Goal: Information Seeking & Learning: Learn about a topic

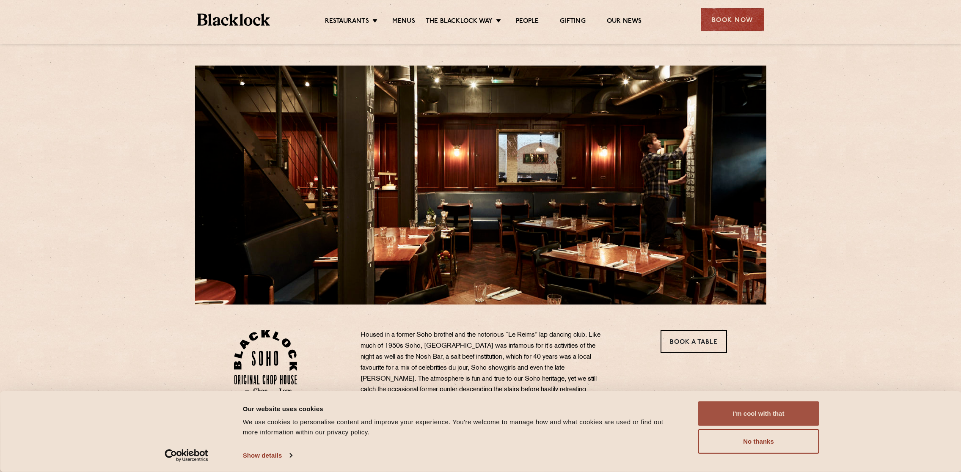
click at [721, 411] on button "I'm cool with that" at bounding box center [758, 414] width 121 height 25
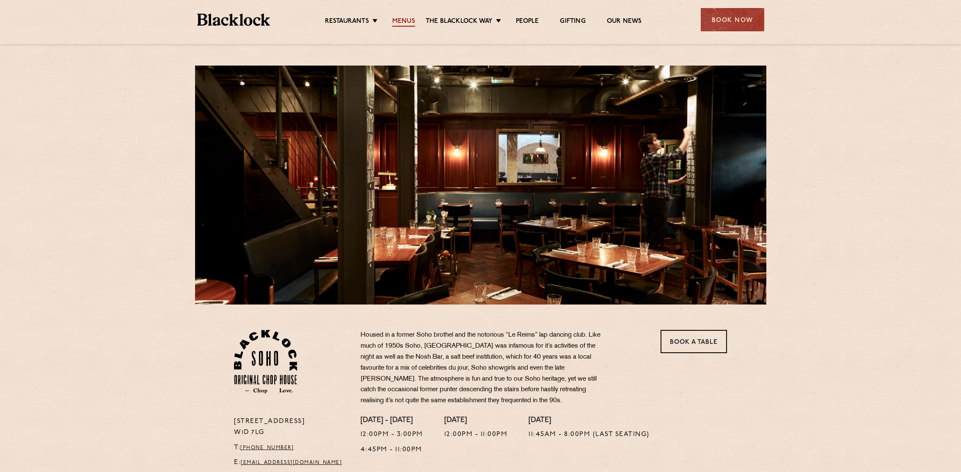
click at [401, 23] on link "Menus" at bounding box center [403, 21] width 23 height 9
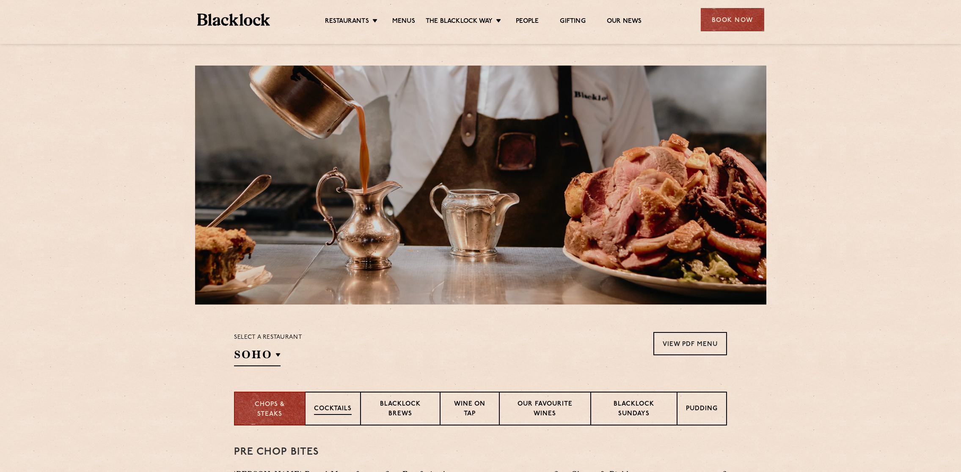
click at [348, 403] on div "Cocktails" at bounding box center [332, 409] width 55 height 34
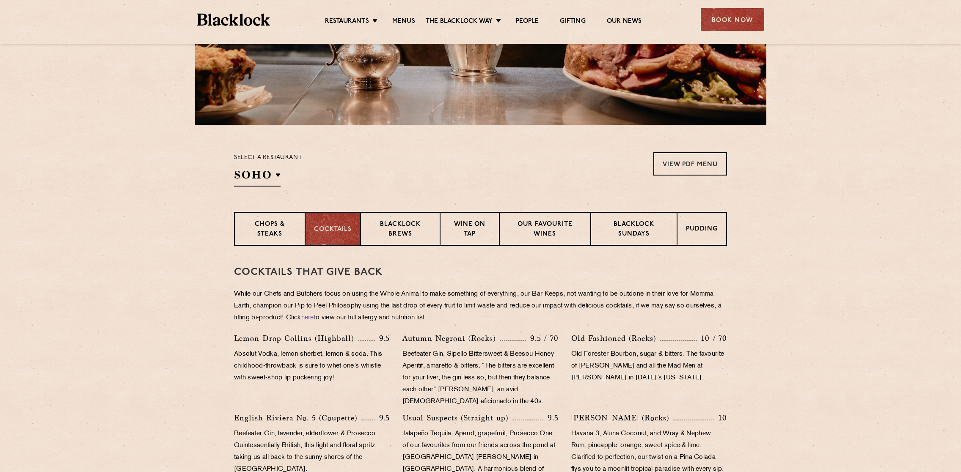
scroll to position [188, 0]
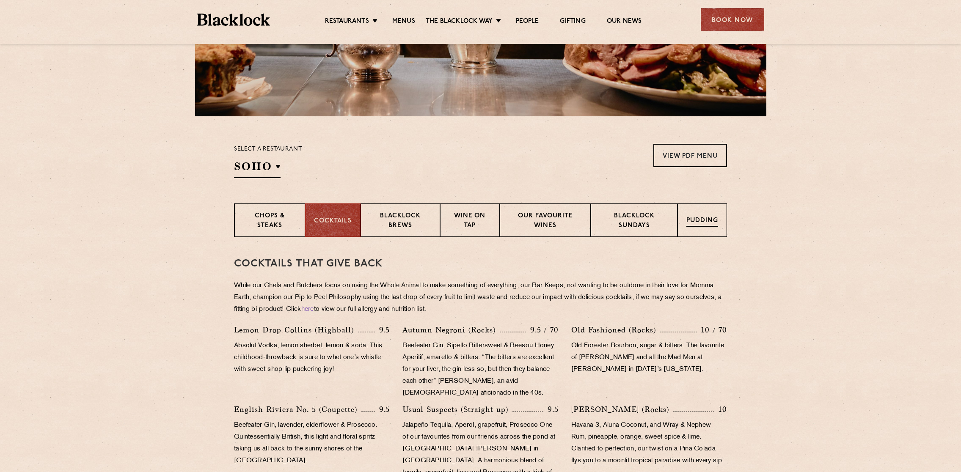
click at [701, 218] on p "Pudding" at bounding box center [703, 221] width 32 height 11
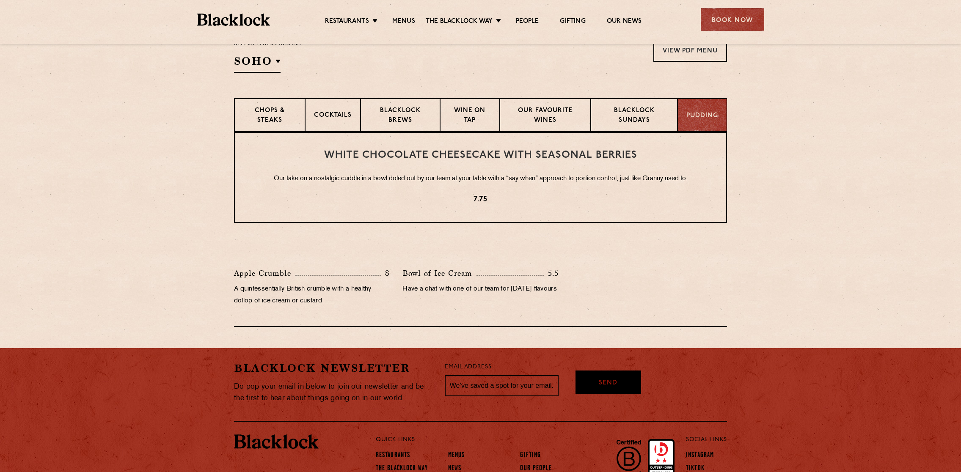
scroll to position [356, 0]
